Goal: Information Seeking & Learning: Learn about a topic

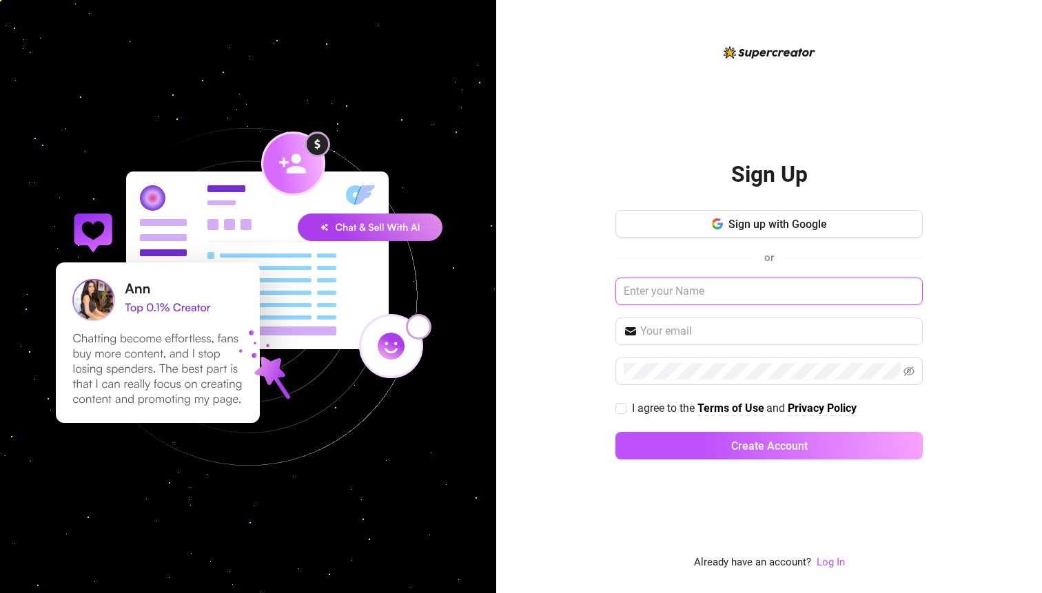
click at [725, 300] on input "text" at bounding box center [768, 292] width 307 height 28
click at [580, 258] on div "Sign Up Sign up with Google or I agree to the Terms of Use and Privacy Policy C…" at bounding box center [769, 296] width 546 height 593
click at [739, 327] on input "text" at bounding box center [777, 331] width 274 height 17
click at [750, 298] on input "text" at bounding box center [768, 292] width 307 height 28
click at [583, 302] on div "Sign Up Sign up with Google or I agree to the Terms of Use and Privacy Policy C…" at bounding box center [769, 296] width 546 height 593
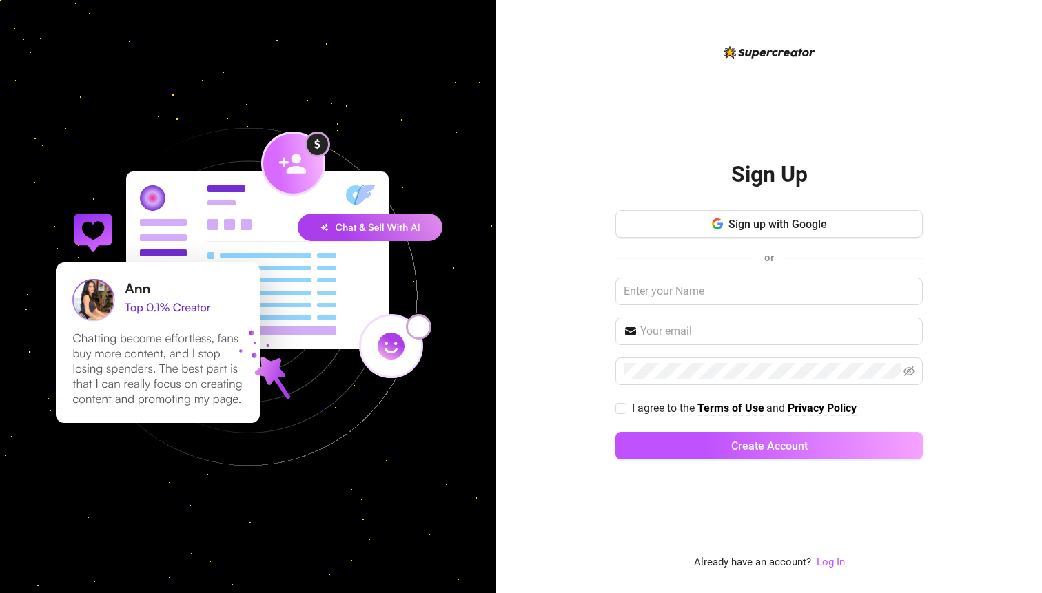
click at [754, 170] on h2 "Sign Up" at bounding box center [769, 175] width 77 height 28
click at [770, 214] on button "Sign up with Google" at bounding box center [768, 224] width 307 height 28
click at [836, 563] on link "Log In" at bounding box center [831, 562] width 28 height 12
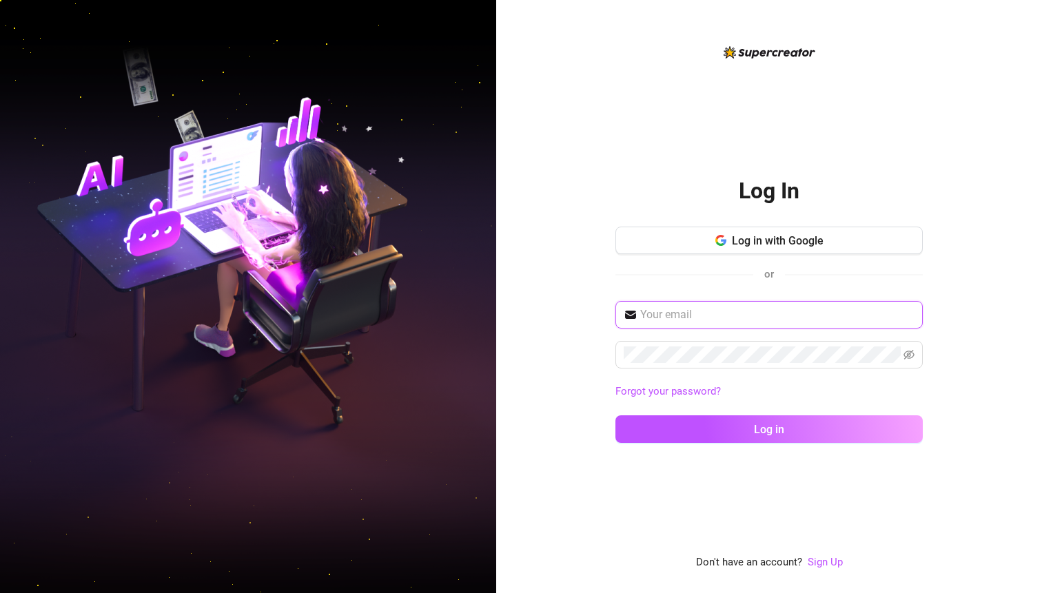
click at [698, 314] on input "text" at bounding box center [777, 315] width 274 height 17
paste input "[EMAIL_ADDRESS][DOMAIN_NAME]"
type input "[EMAIL_ADDRESS][DOMAIN_NAME]"
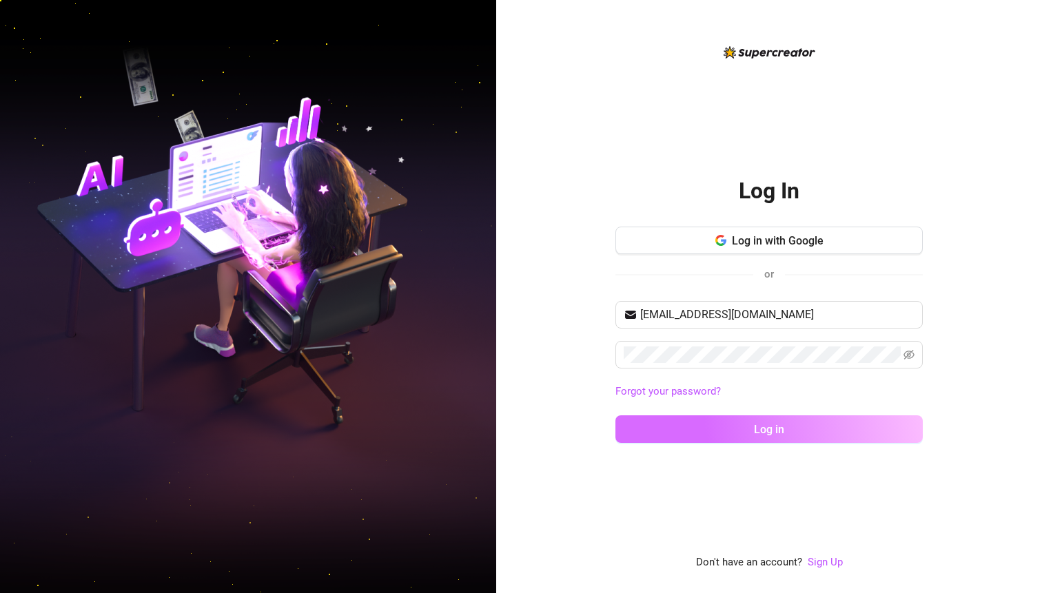
click at [838, 420] on button "Log in" at bounding box center [768, 430] width 307 height 28
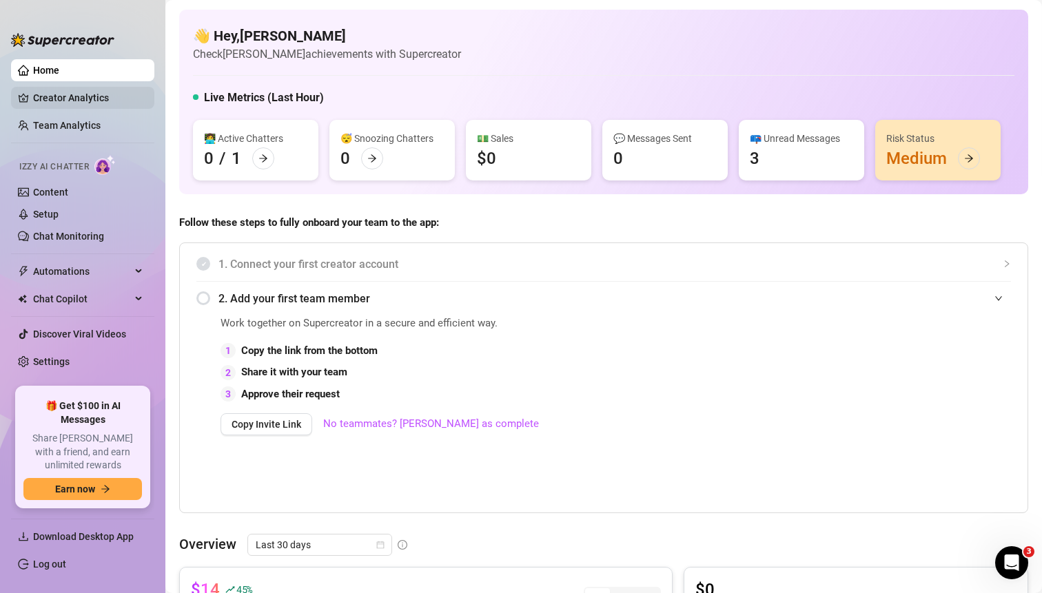
click at [91, 103] on link "Creator Analytics" at bounding box center [88, 98] width 110 height 22
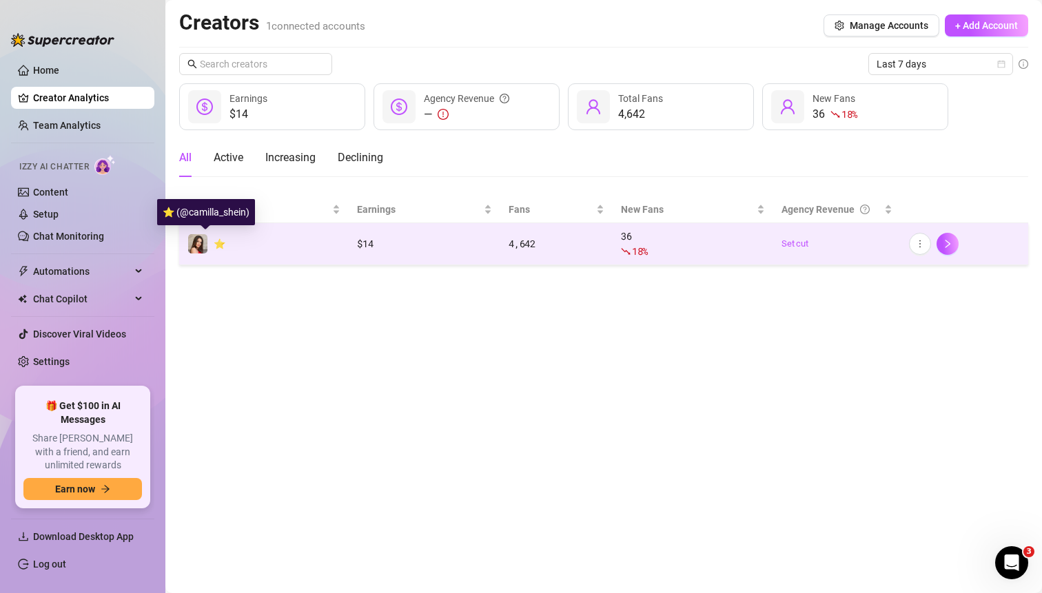
click at [194, 245] on img at bounding box center [197, 243] width 19 height 19
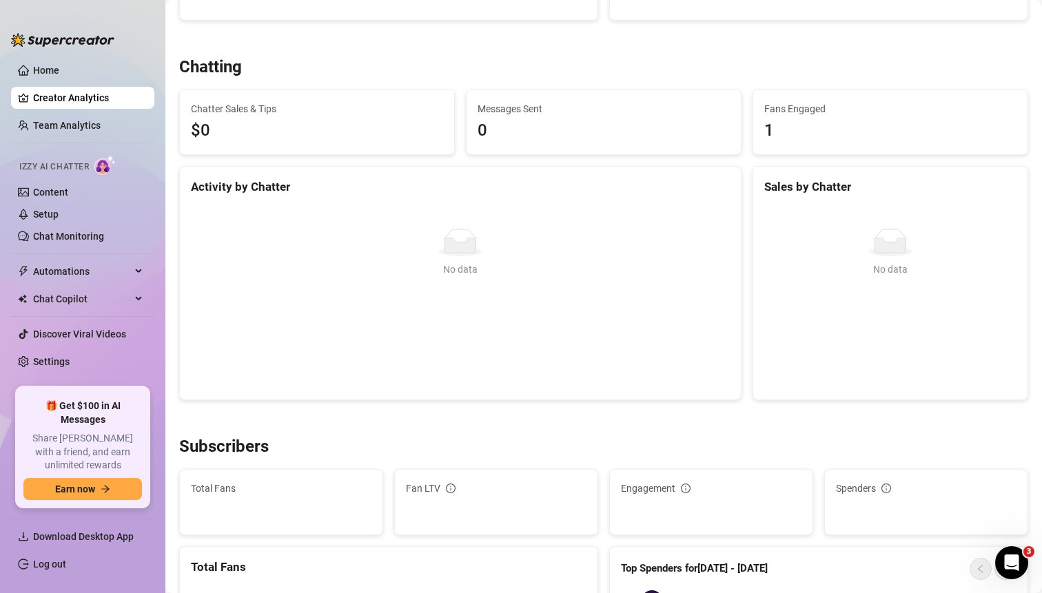
scroll to position [587, 0]
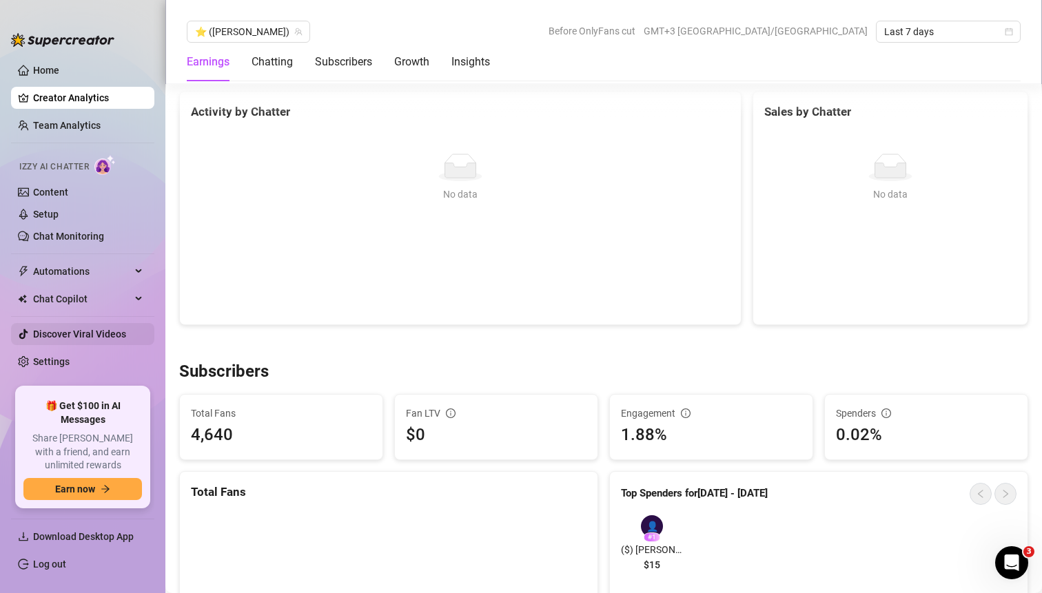
click at [96, 332] on link "Discover Viral Videos" at bounding box center [79, 334] width 93 height 11
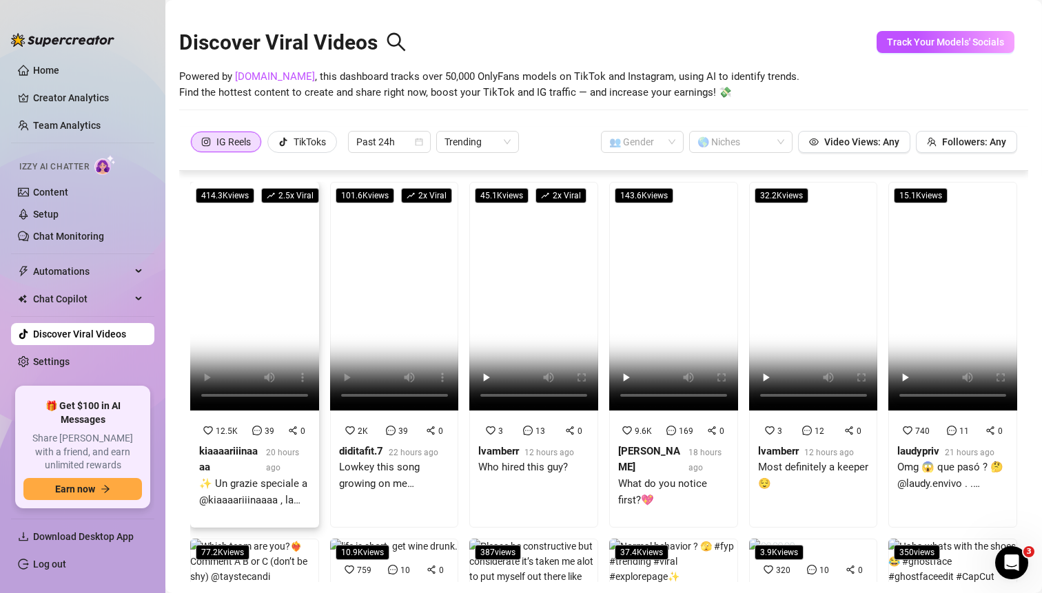
click at [234, 305] on video at bounding box center [254, 296] width 129 height 229
click at [314, 143] on div "TikToks" at bounding box center [310, 142] width 32 height 21
click at [272, 145] on input "TikToks" at bounding box center [272, 145] width 0 height 0
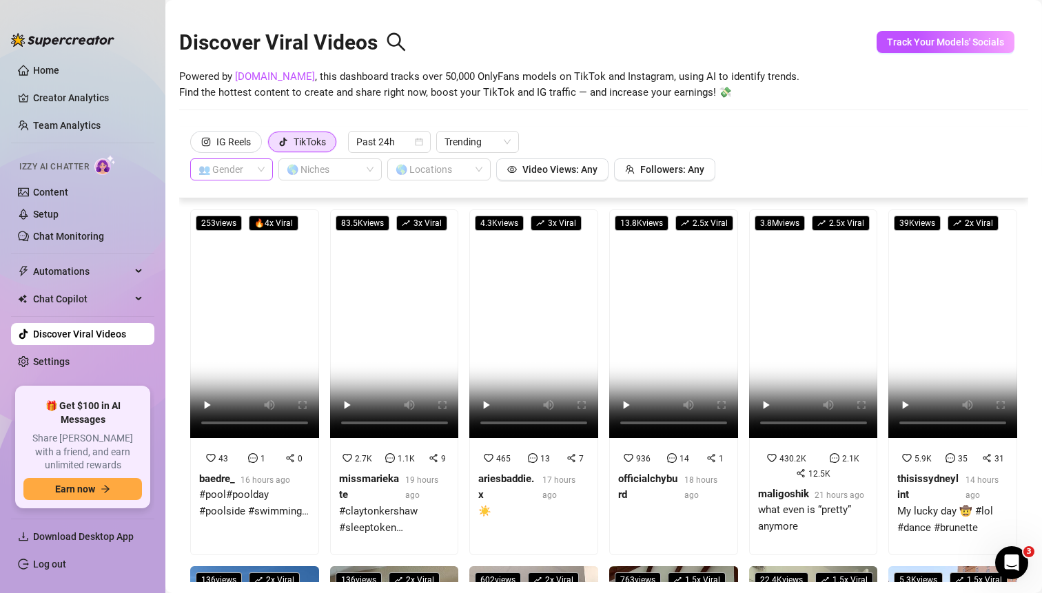
click at [265, 172] on div "👥 Gender" at bounding box center [231, 170] width 83 height 22
click at [238, 199] on div "👩 [DEMOGRAPHIC_DATA]" at bounding box center [231, 197] width 61 height 15
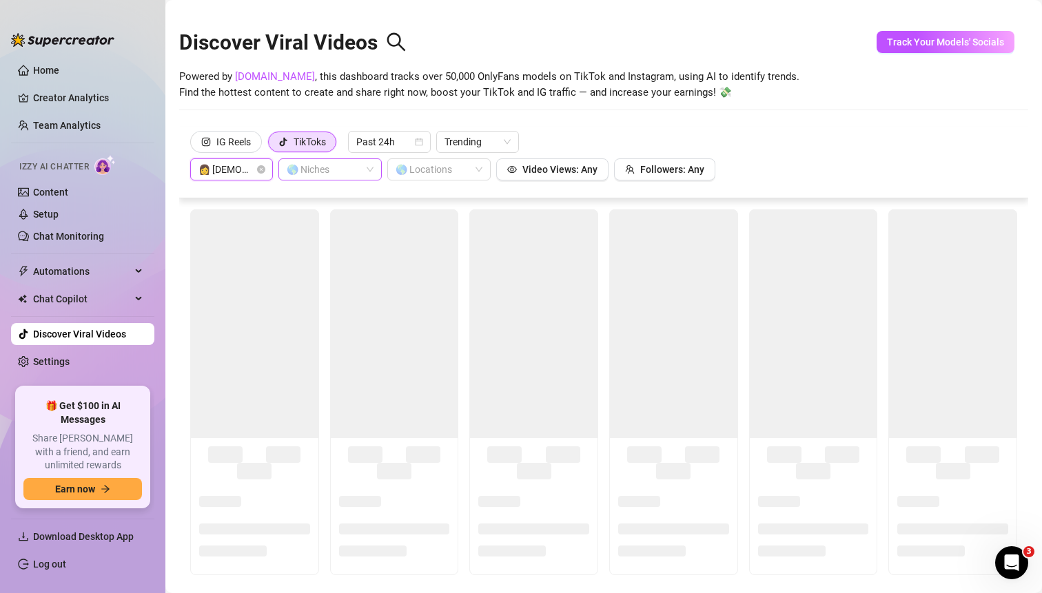
click at [316, 163] on div at bounding box center [322, 169] width 83 height 19
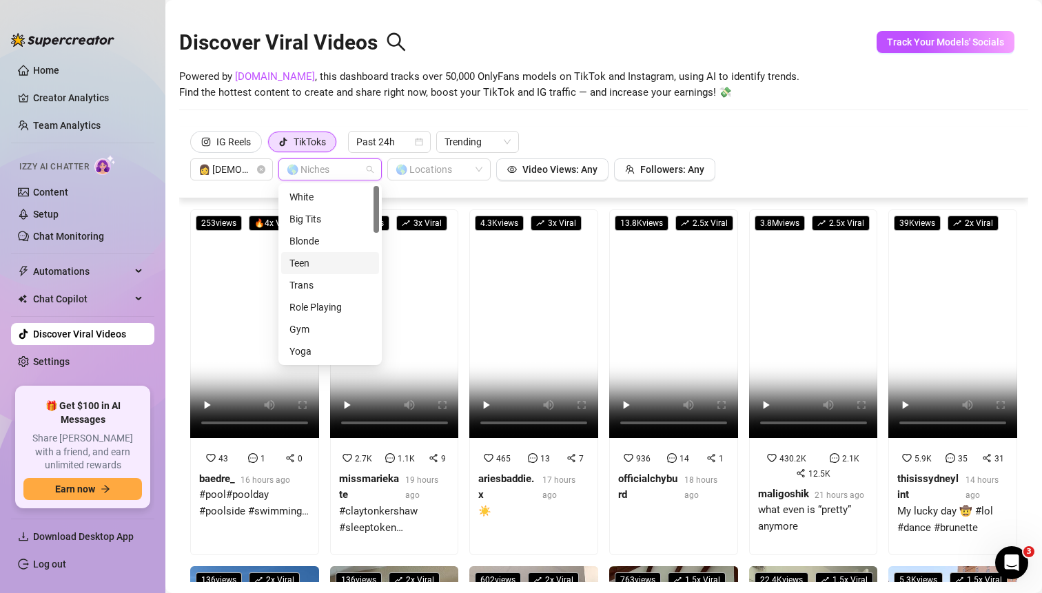
click at [340, 263] on div "Teen" at bounding box center [329, 263] width 81 height 15
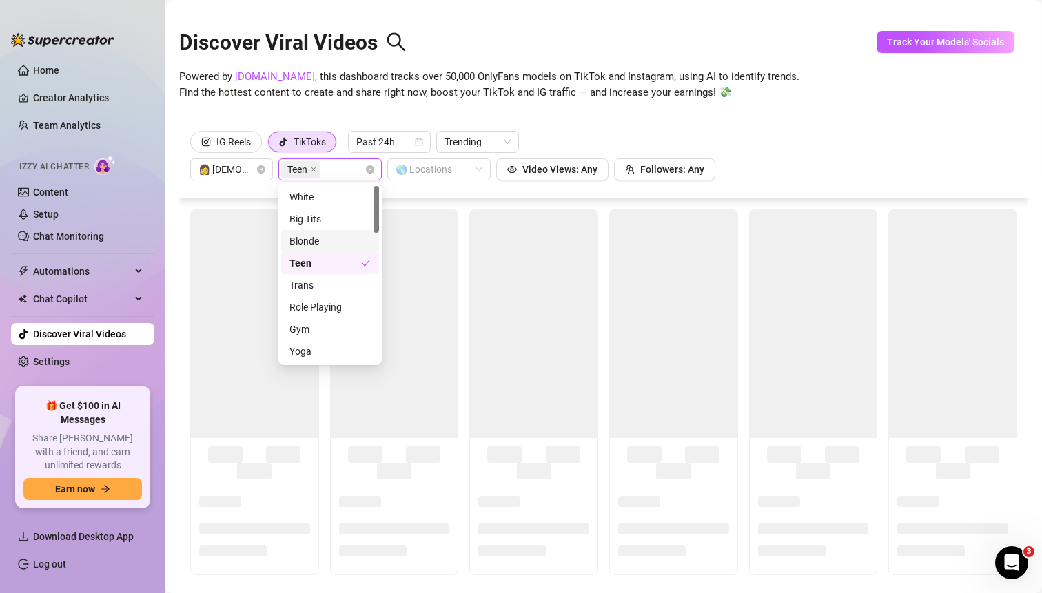
click at [452, 187] on div "IG Reels TikToks Past 24h Trending 👩 [DEMOGRAPHIC_DATA] Teen 🌎 Locations Video …" at bounding box center [603, 163] width 849 height 72
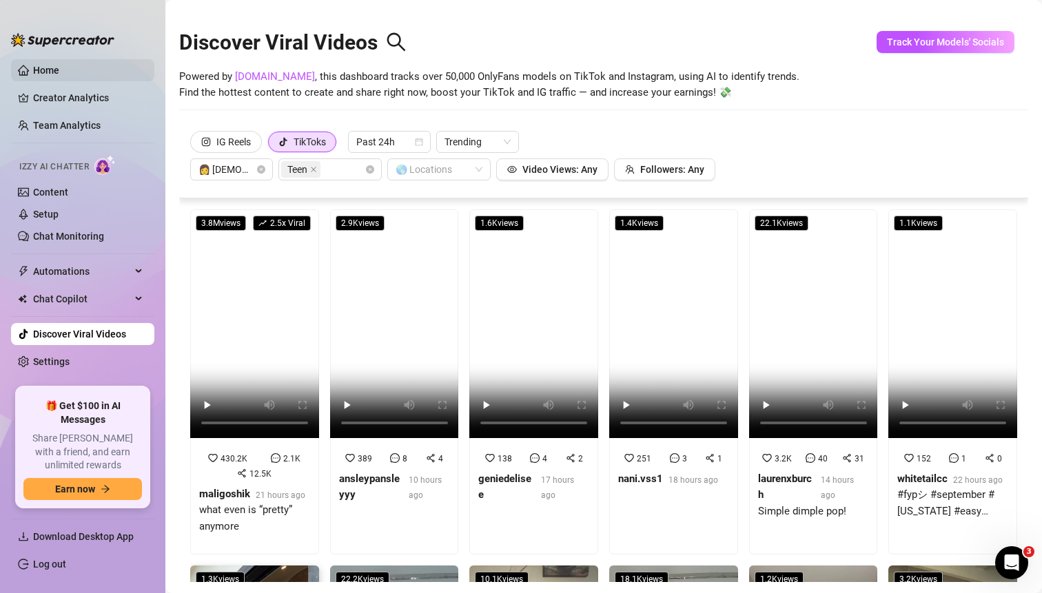
click at [59, 74] on link "Home" at bounding box center [46, 70] width 26 height 11
